Goal: Information Seeking & Learning: Find specific fact

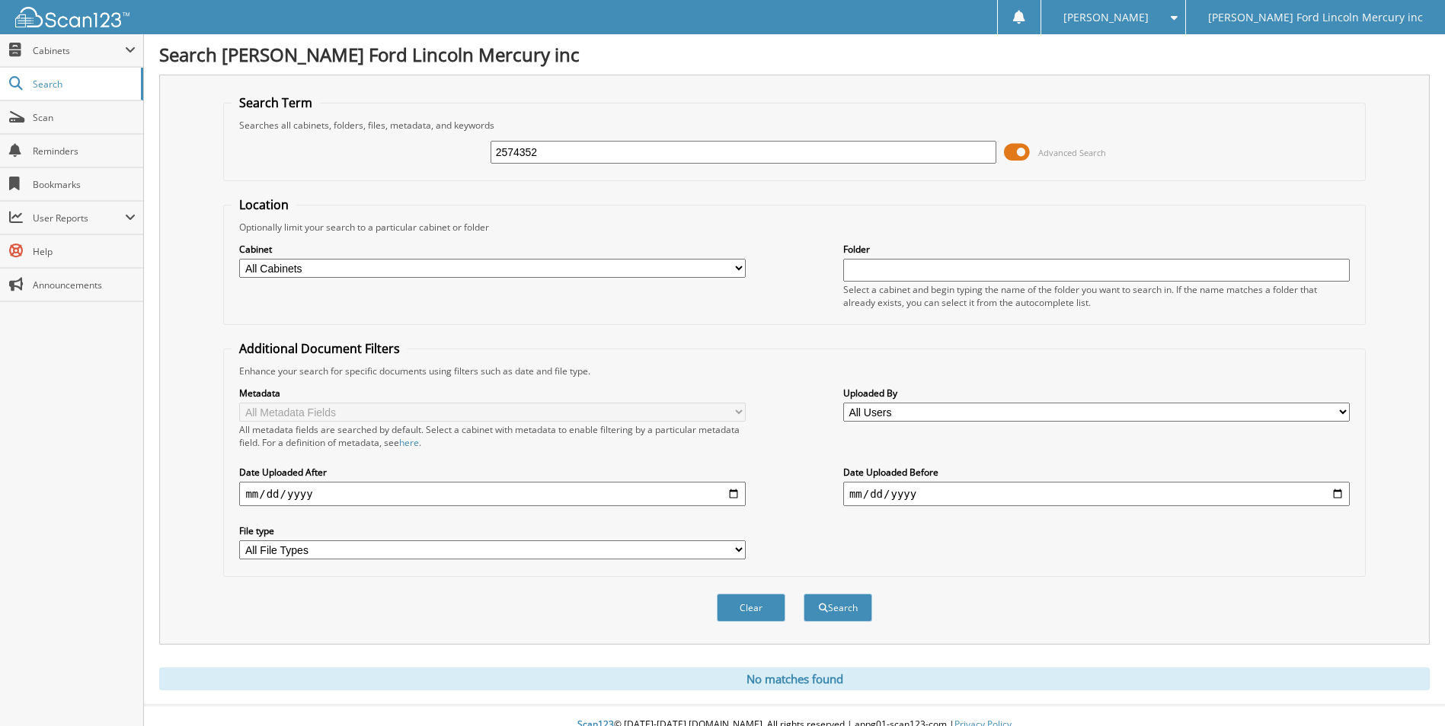
drag, startPoint x: 525, startPoint y: 152, endPoint x: 661, endPoint y: 149, distance: 135.6
click at [653, 151] on input "2574352" at bounding box center [743, 152] width 506 height 23
type input "2574388"
click at [803, 594] on button "Search" at bounding box center [837, 608] width 69 height 28
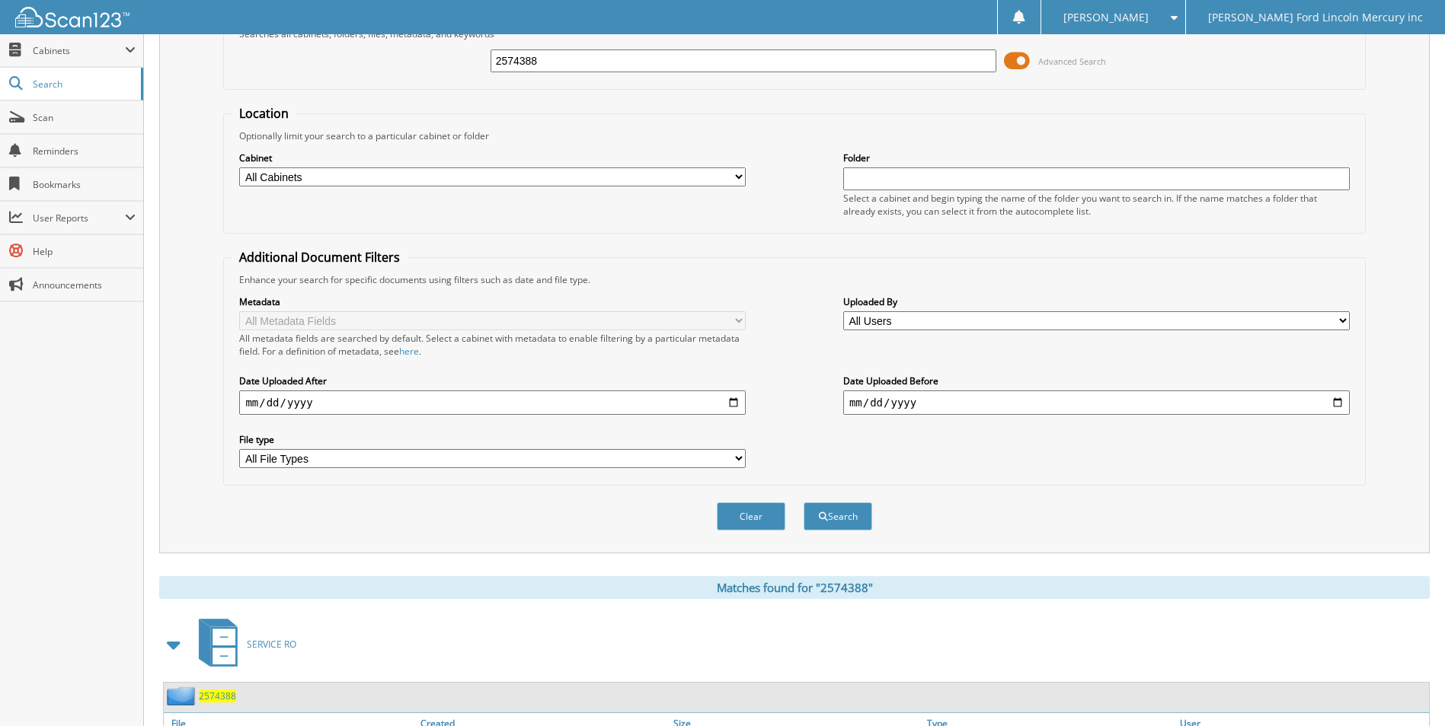
scroll to position [184, 0]
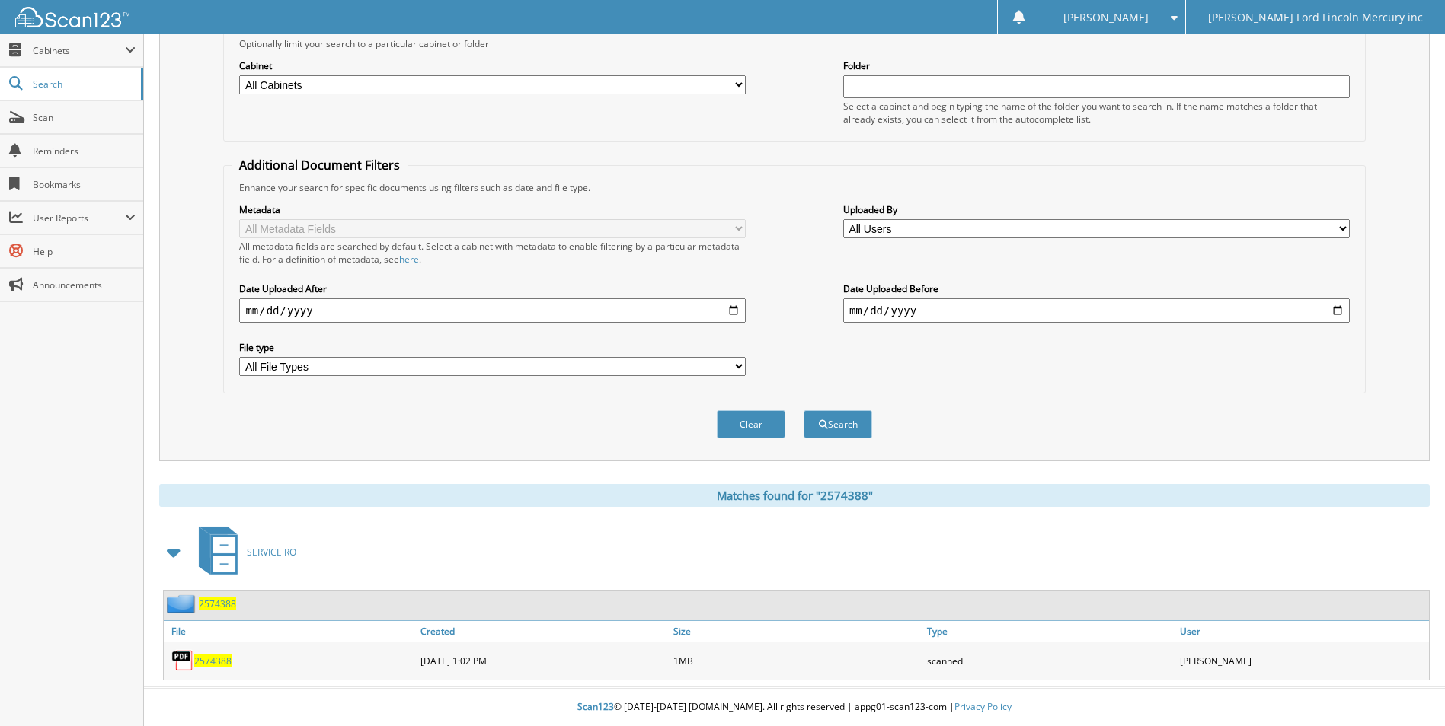
click at [205, 660] on span "2574388" at bounding box center [212, 661] width 37 height 13
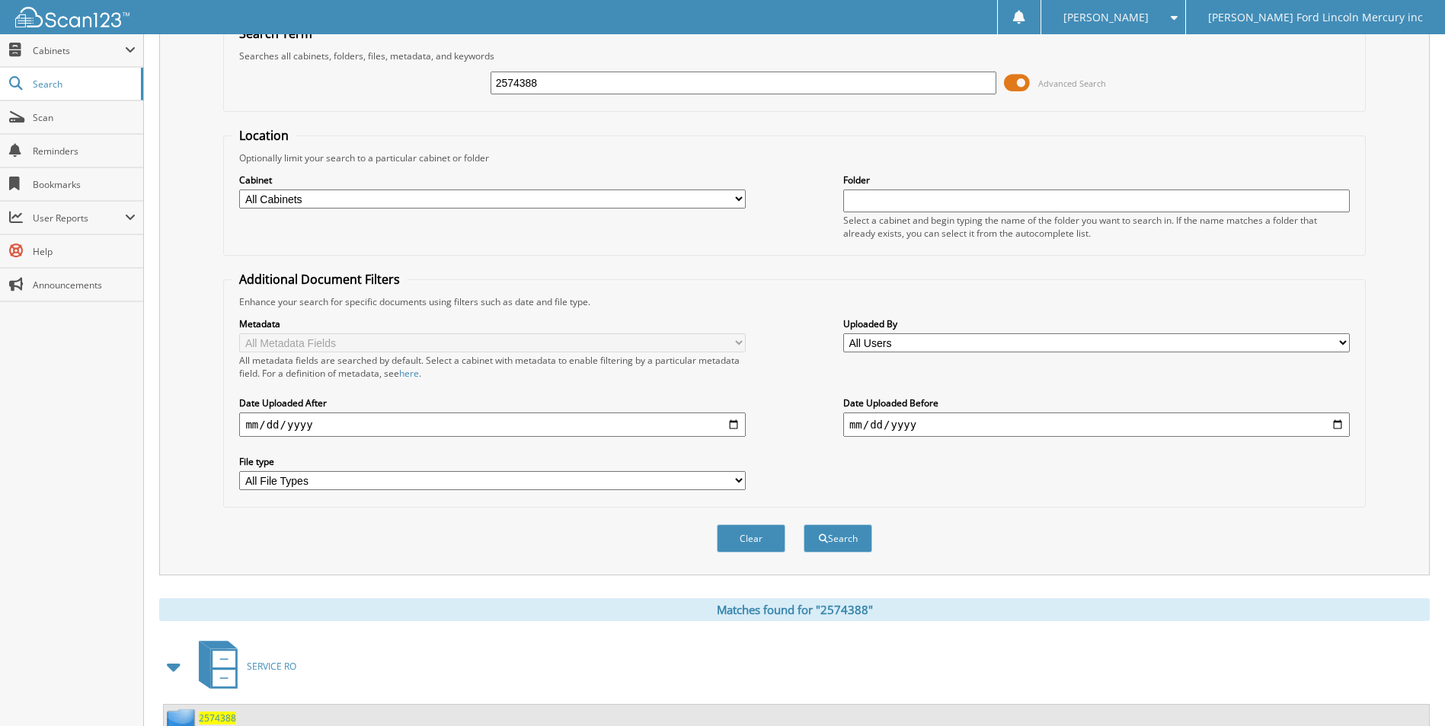
scroll to position [0, 0]
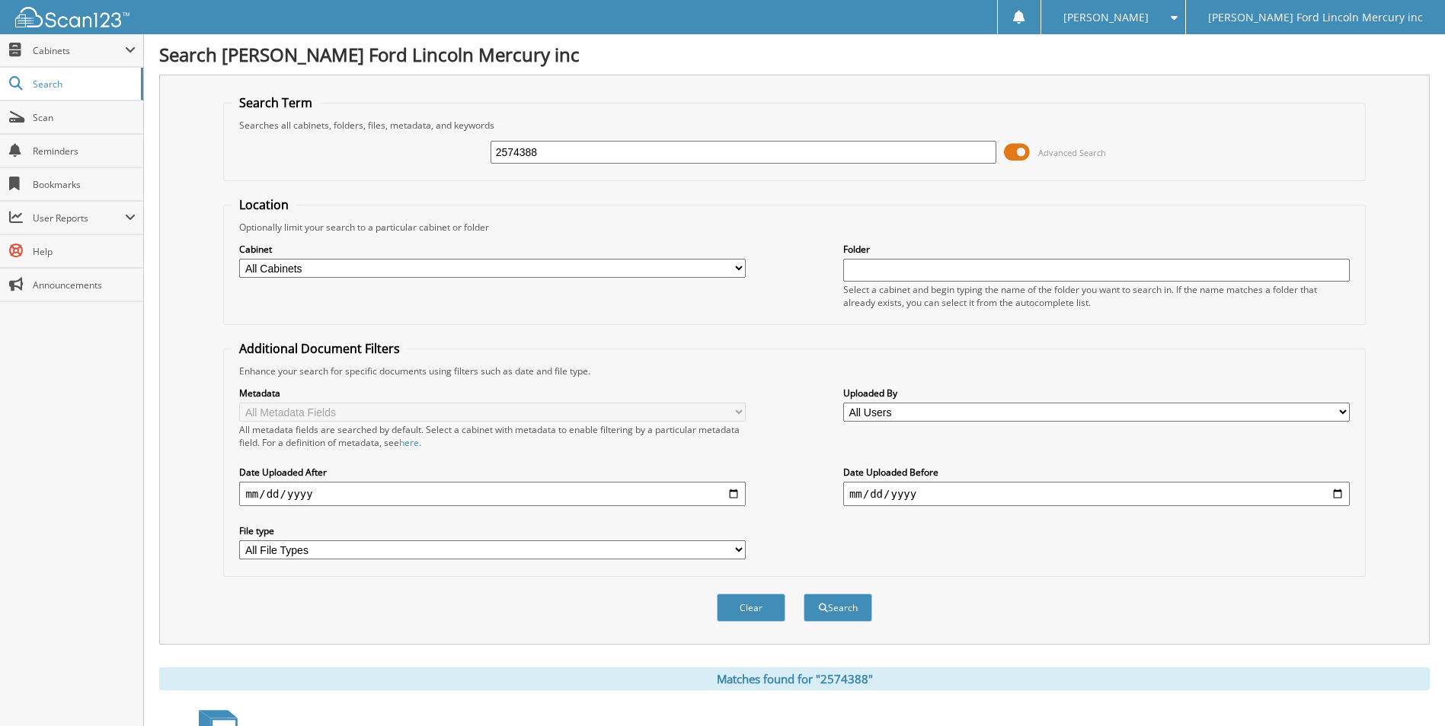
drag, startPoint x: 512, startPoint y: 156, endPoint x: 857, endPoint y: 169, distance: 344.4
click at [763, 174] on fieldset "Search Term Searches all cabinets, folders, files, metadata, and keywords 25743…" at bounding box center [793, 137] width 1141 height 87
type input "2573070"
click at [803, 594] on button "Search" at bounding box center [837, 608] width 69 height 28
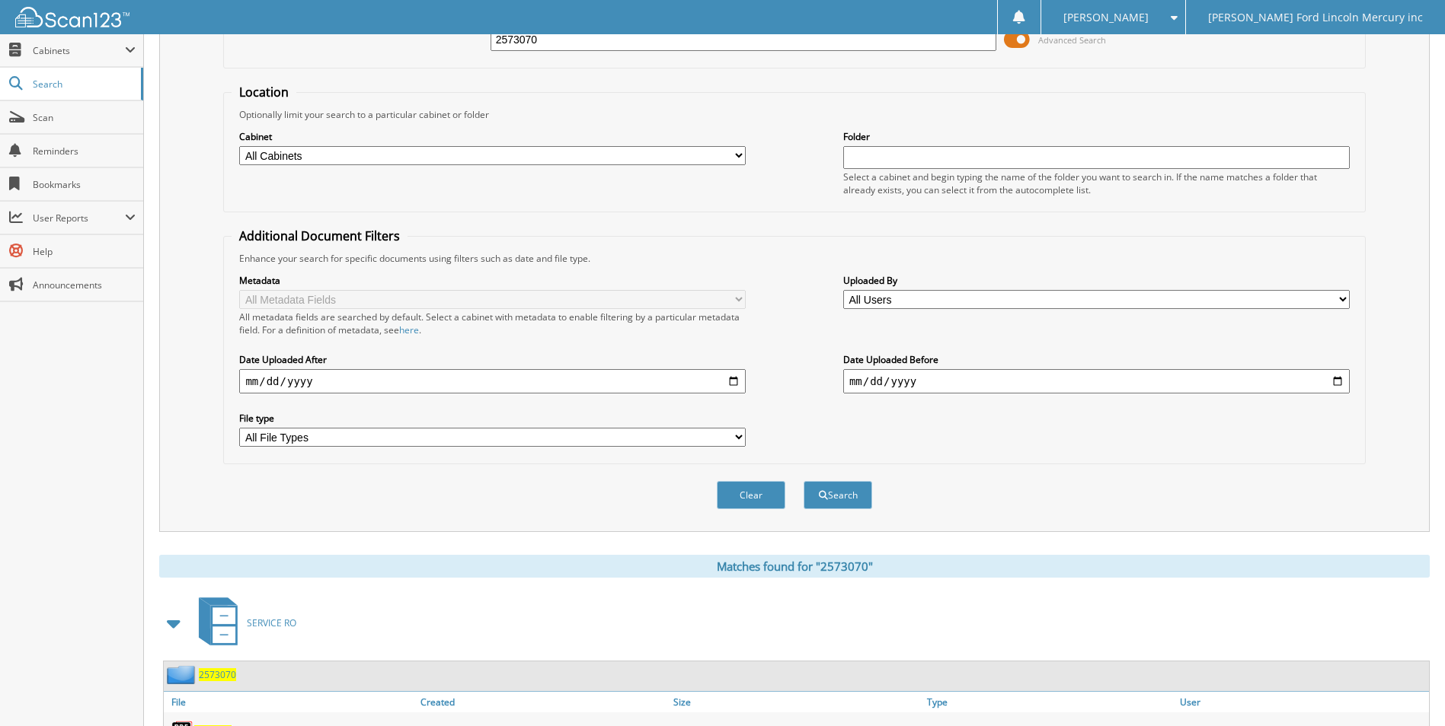
scroll to position [222, 0]
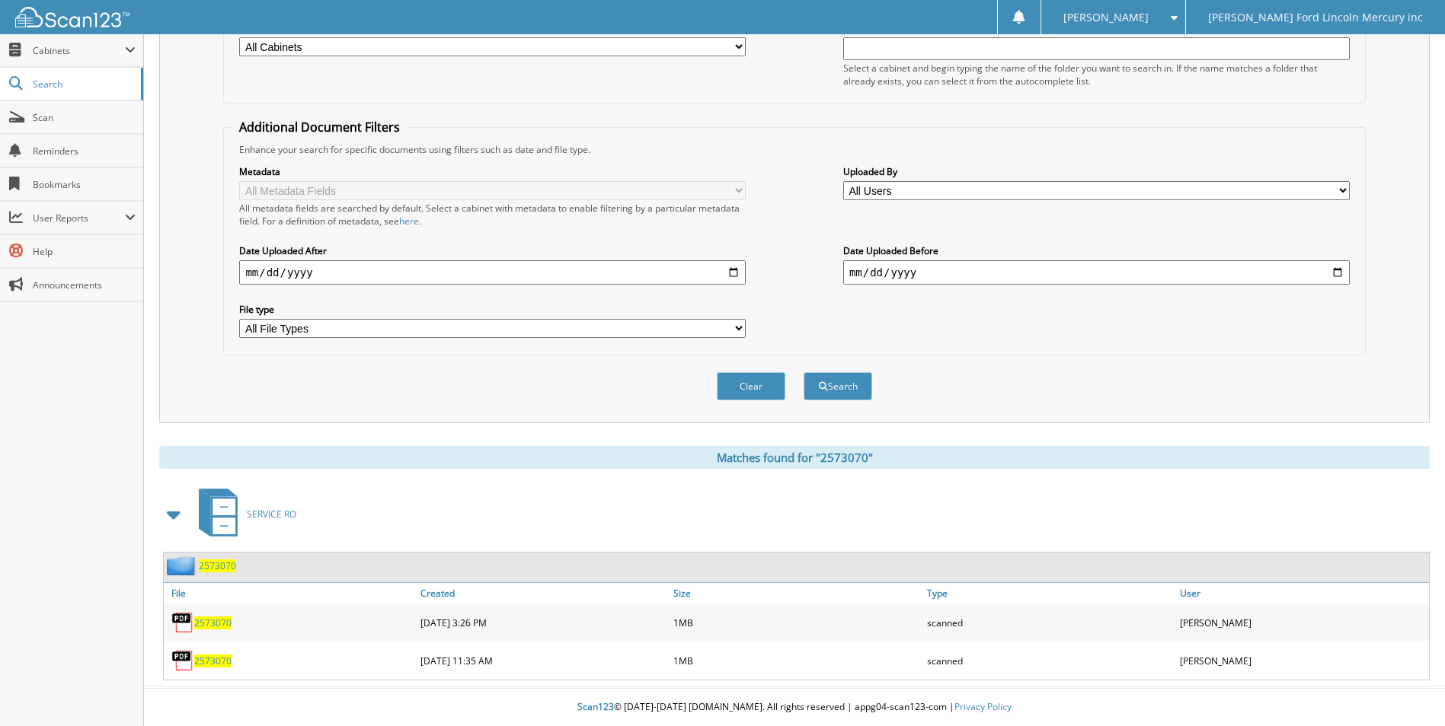
click at [217, 660] on span "2573070" at bounding box center [212, 661] width 37 height 13
